Goal: Transaction & Acquisition: Purchase product/service

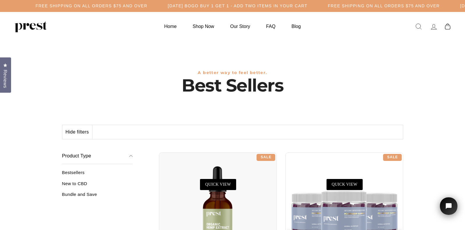
click at [364, 193] on div at bounding box center [345, 212] width 118 height 118
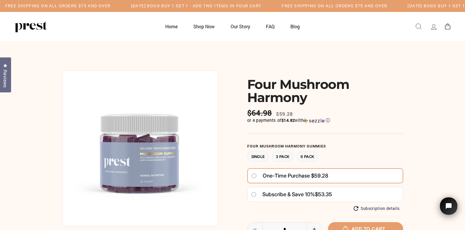
click at [284, 156] on label "3 Pack" at bounding box center [283, 157] width 22 height 10
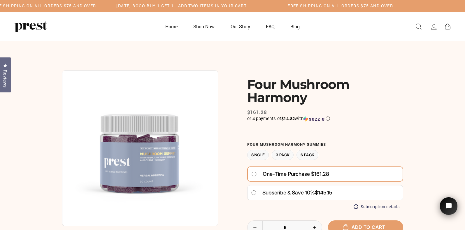
click at [259, 153] on label "Single" at bounding box center [258, 155] width 22 height 10
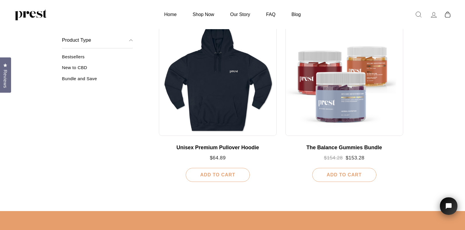
scroll to position [621, 0]
